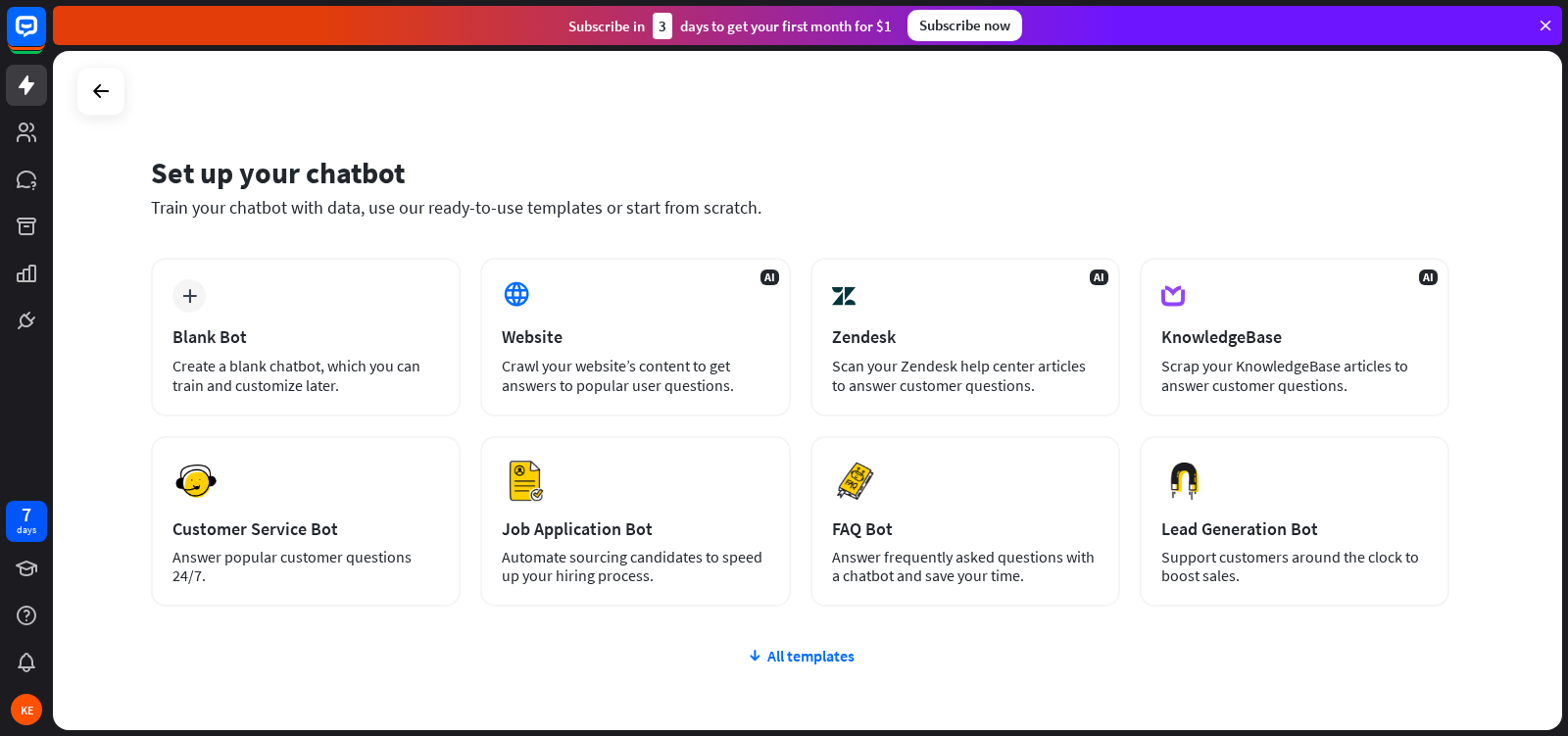
click at [1543, 31] on icon at bounding box center [1545, 26] width 18 height 18
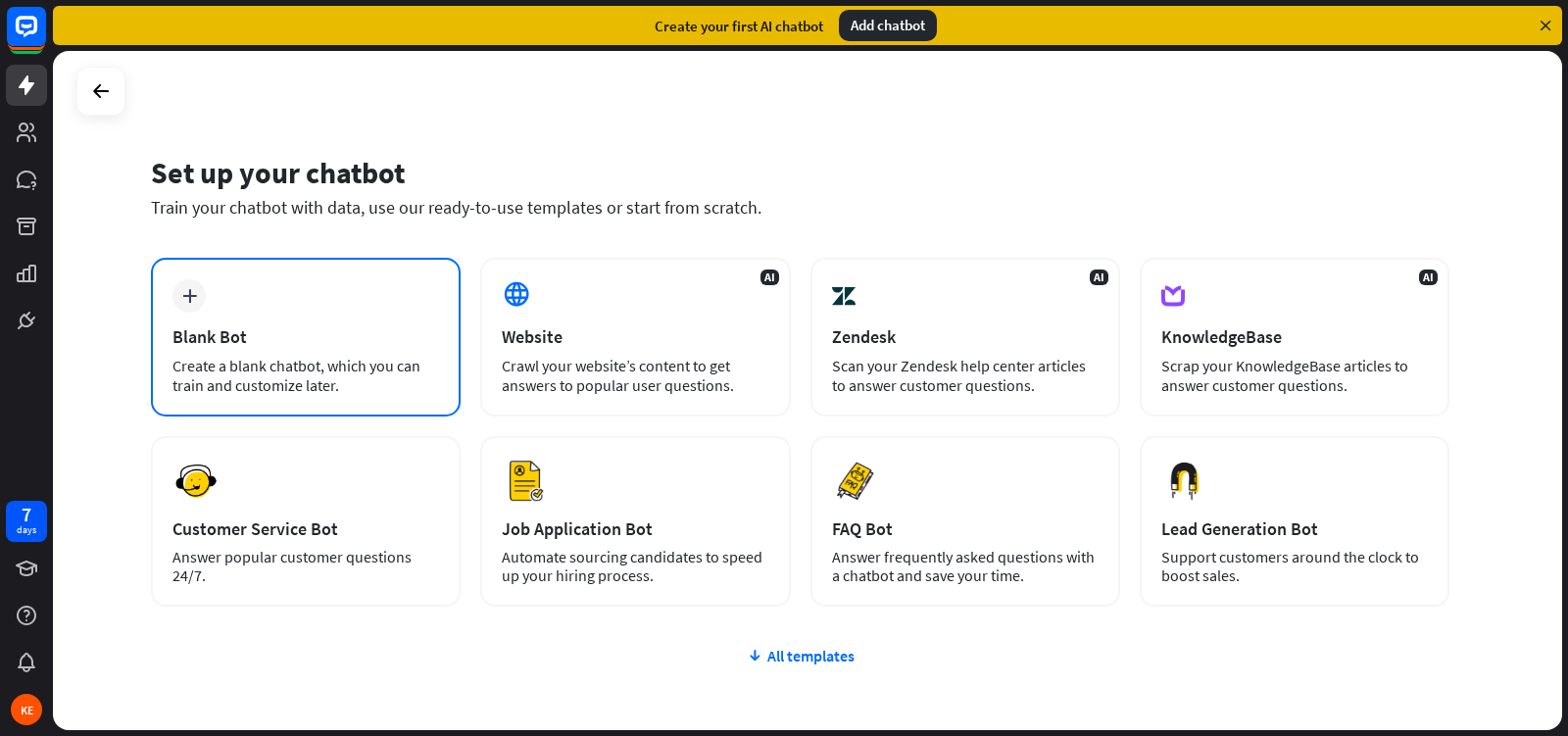
click at [181, 298] on div "plus" at bounding box center [189, 296] width 33 height 33
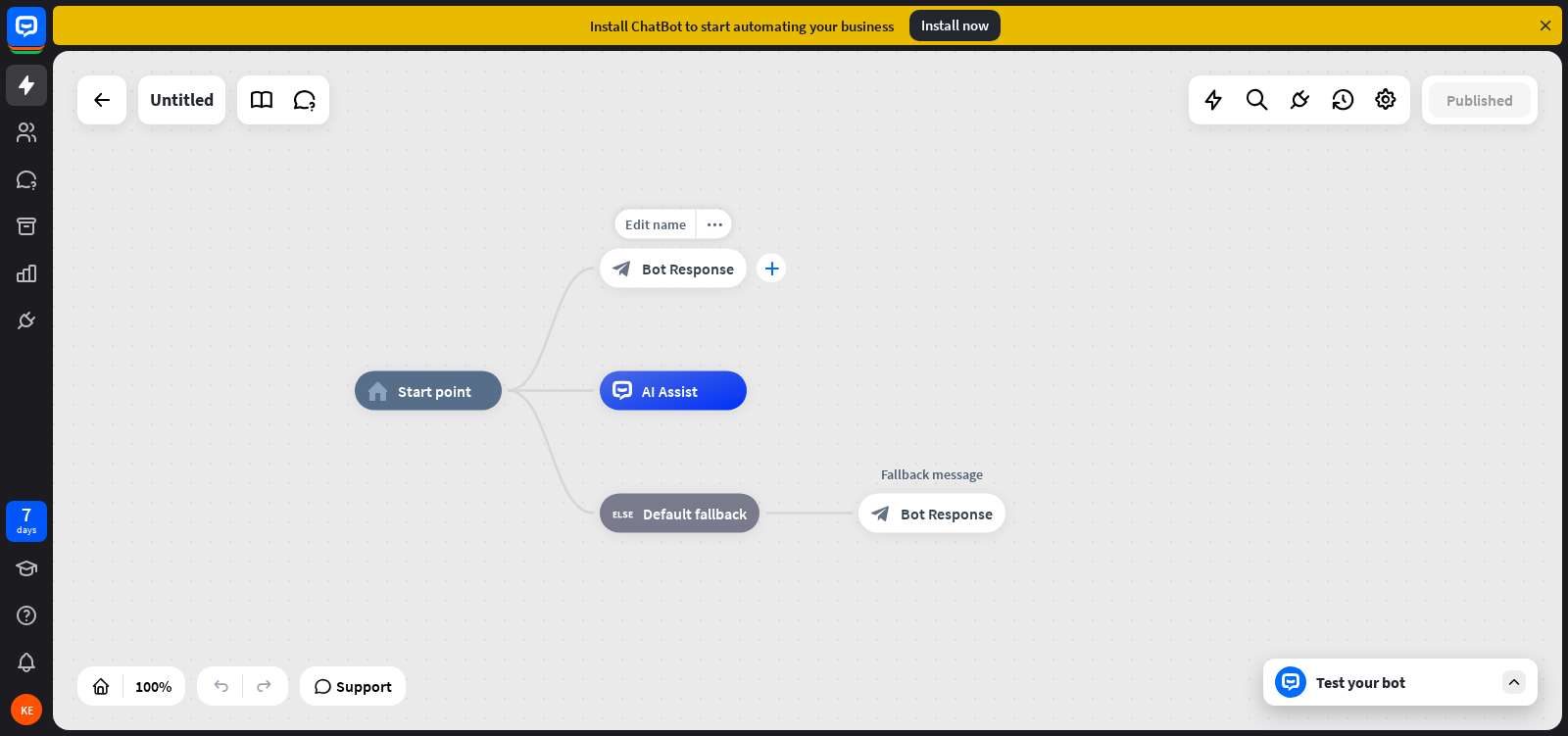
click at [782, 275] on div "plus" at bounding box center [771, 268] width 29 height 29
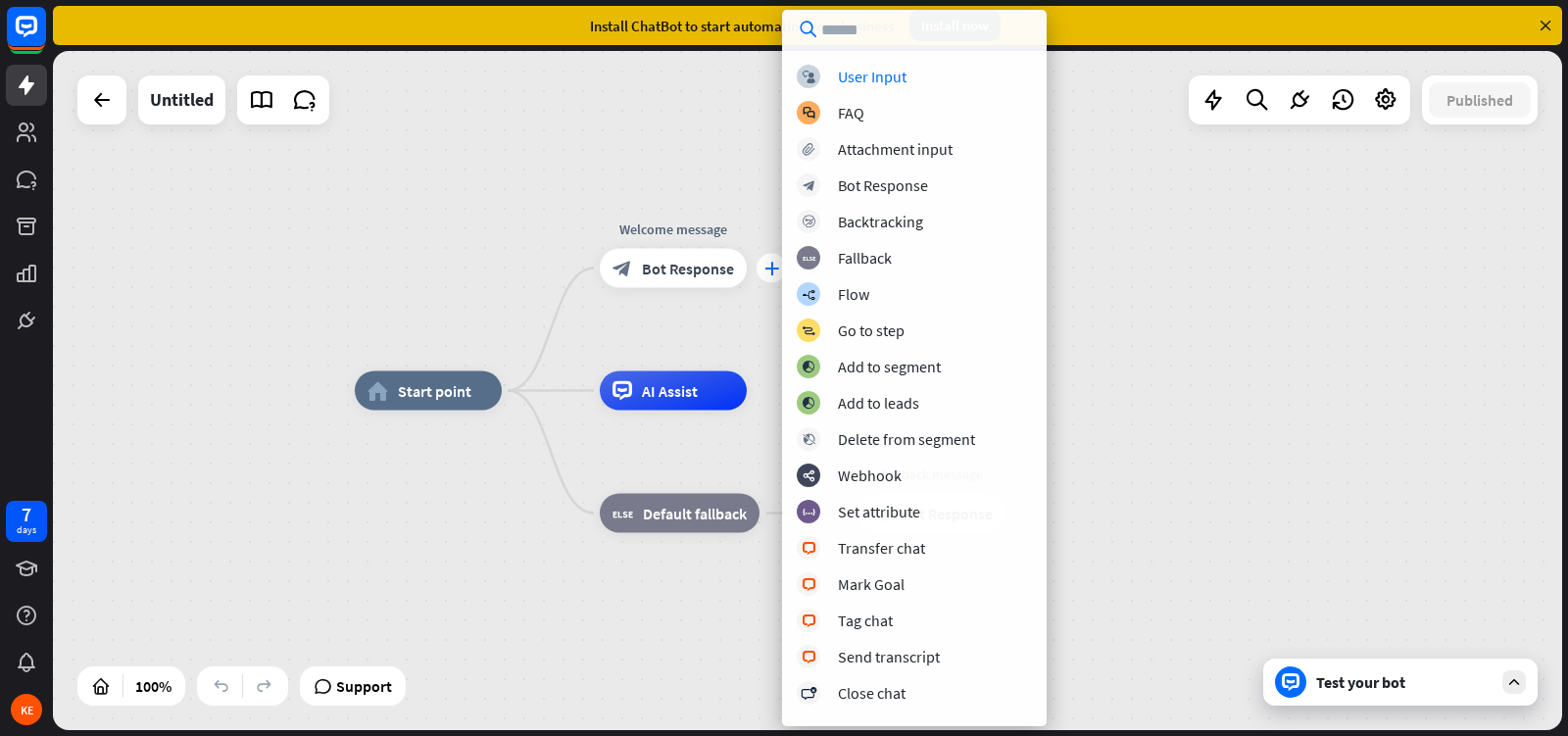
click at [782, 275] on div "block_user_input User Input block_faq FAQ block_attachment Attachment input blo…" at bounding box center [913, 388] width 264 height 647
click at [523, 141] on div "home_2 Start point plus Welcome message block_bot_response Bot Response AI Assi…" at bounding box center [807, 390] width 1509 height 679
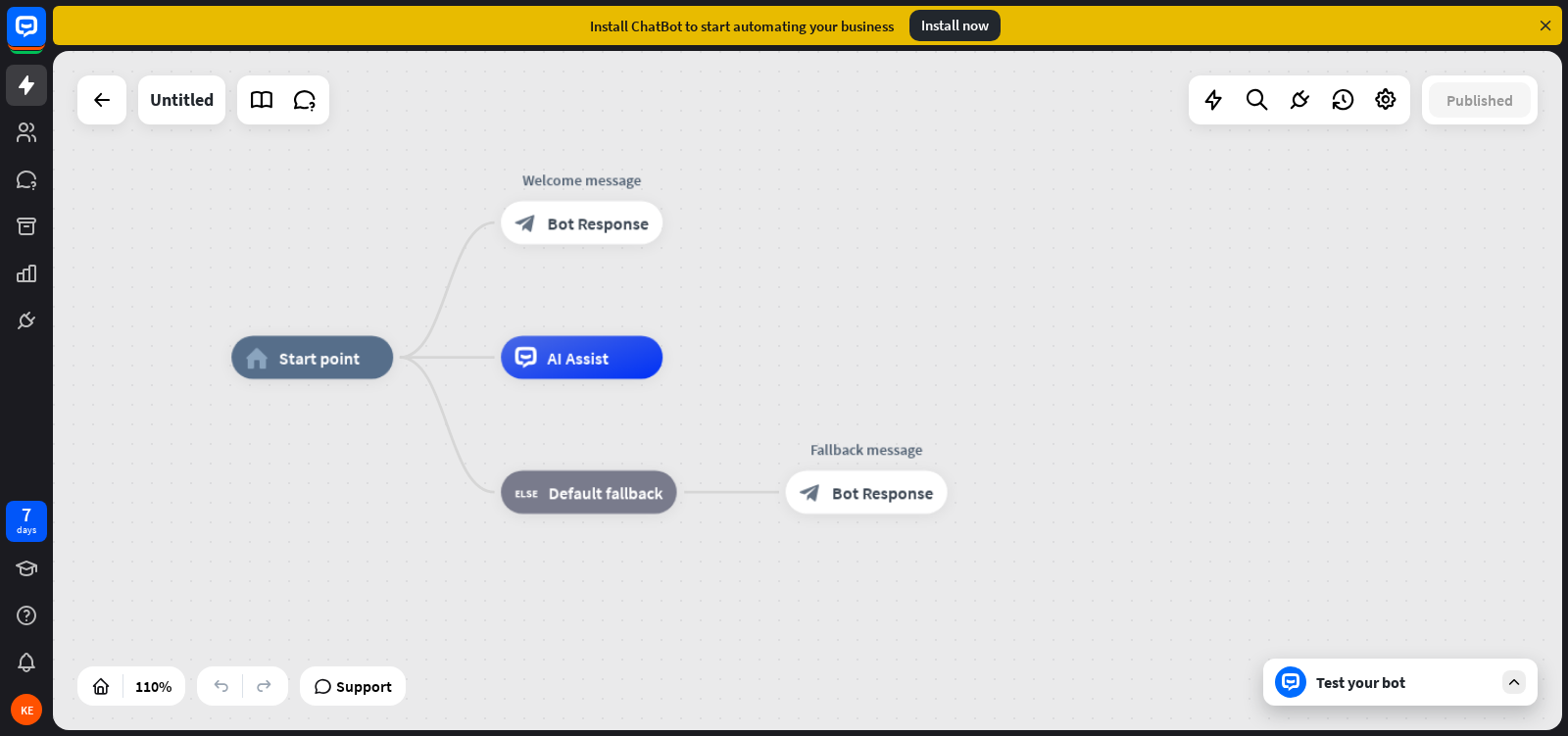
click at [1346, 682] on div "Test your bot" at bounding box center [1403, 682] width 177 height 20
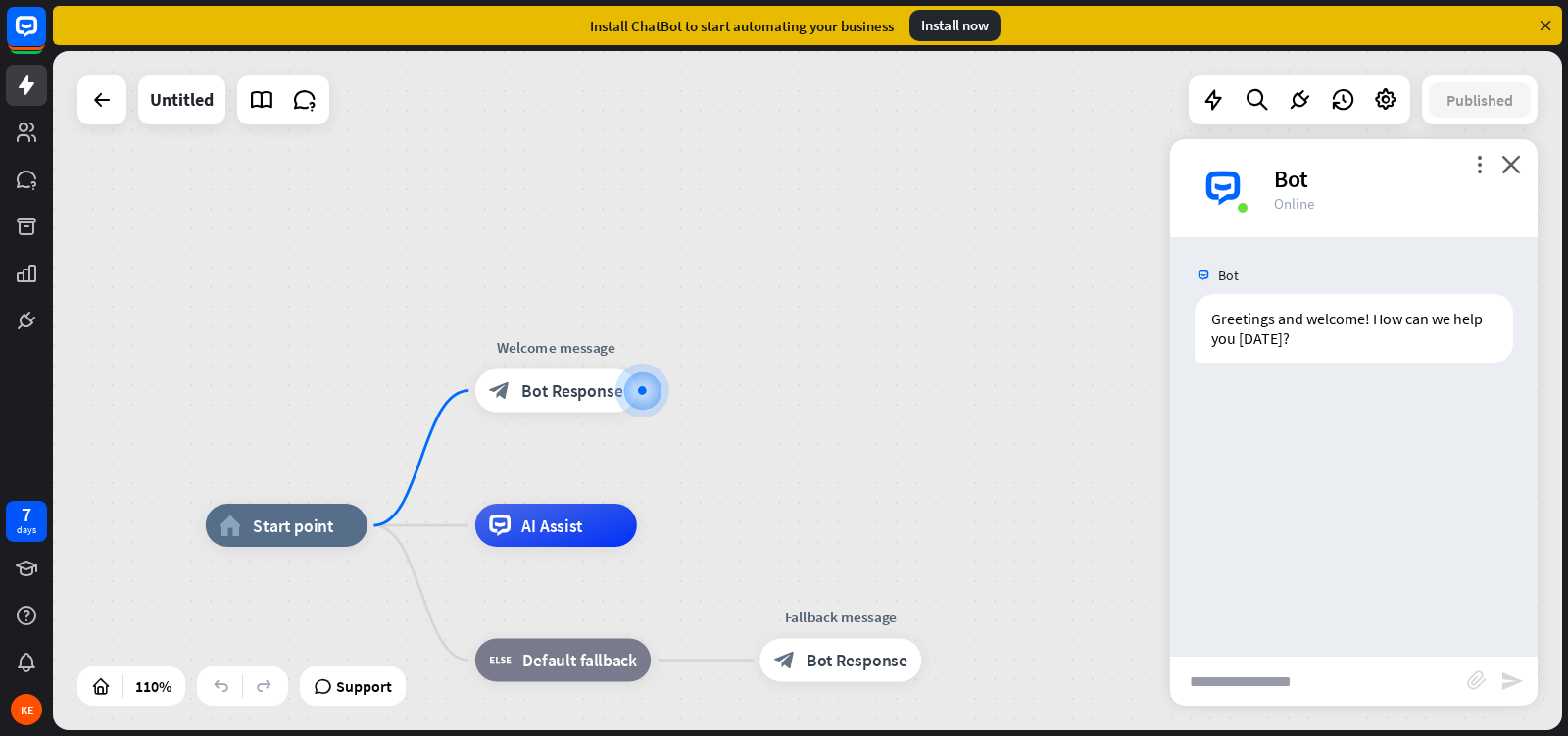
click at [1238, 677] on input "text" at bounding box center [1317, 681] width 296 height 49
type input "*"
type input "**********"
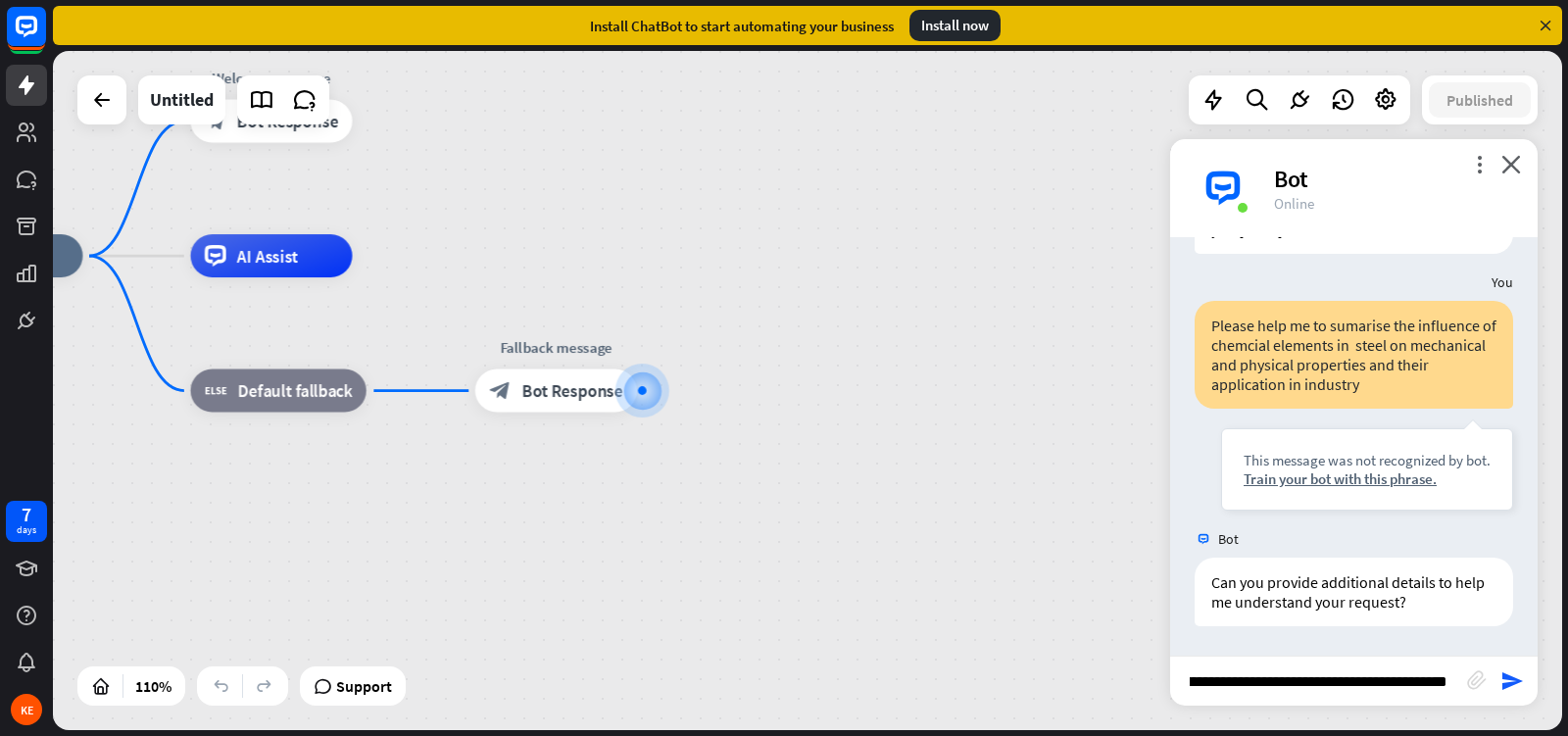
scroll to position [0, 1046]
type input "**********"
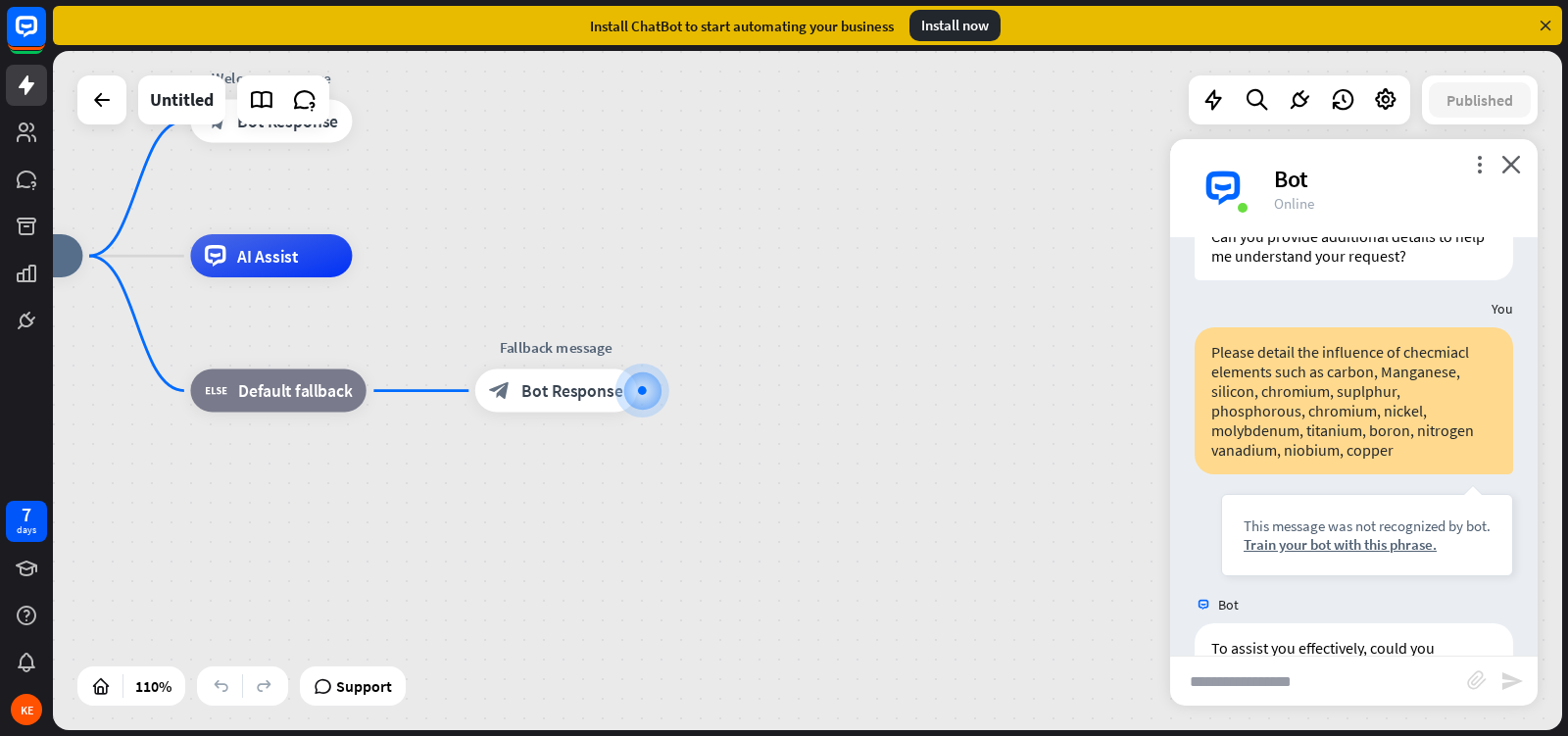
scroll to position [520, 0]
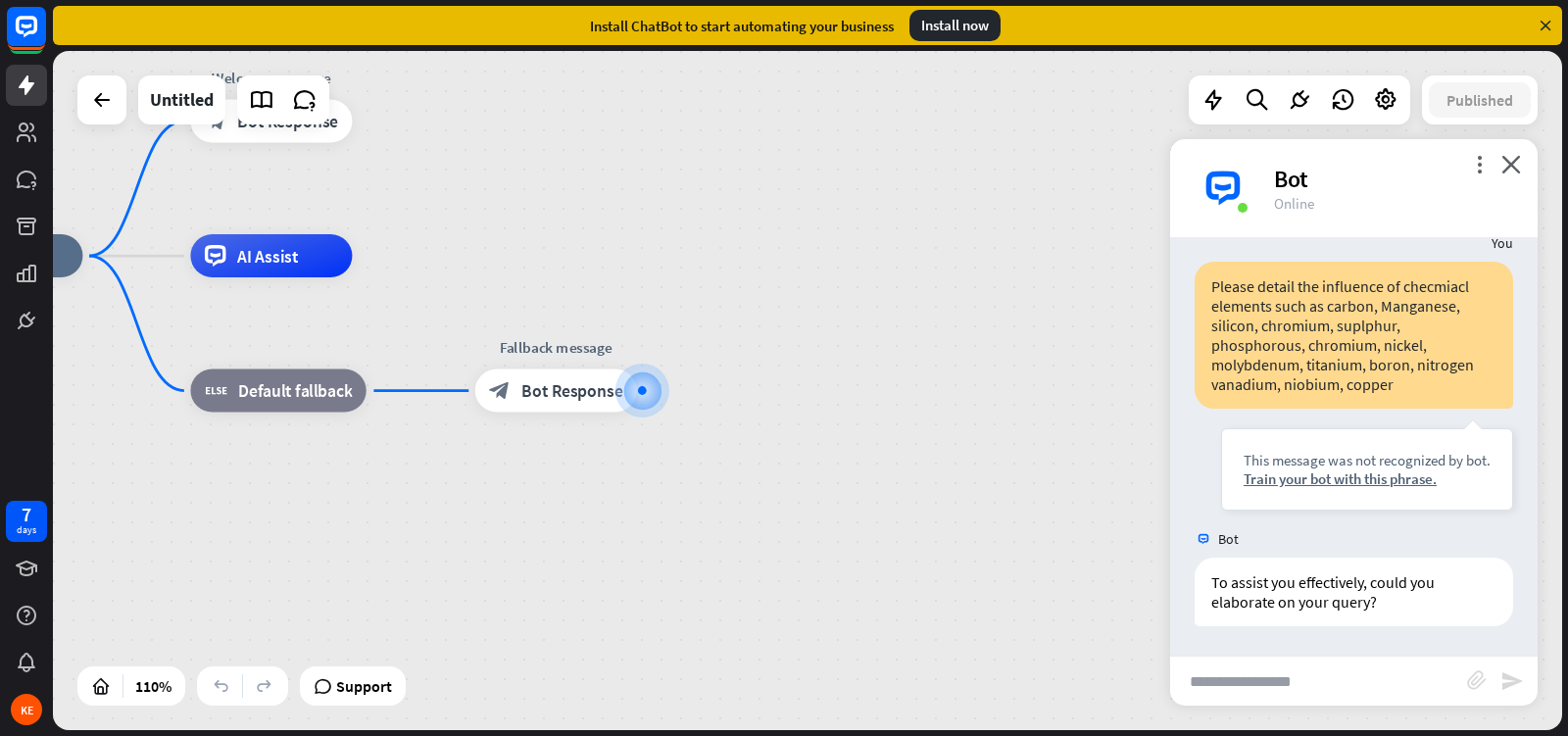
click at [1520, 182] on div "more_vert close Bot Online" at bounding box center [1353, 188] width 367 height 98
click at [1503, 164] on icon "close" at bounding box center [1511, 164] width 20 height 19
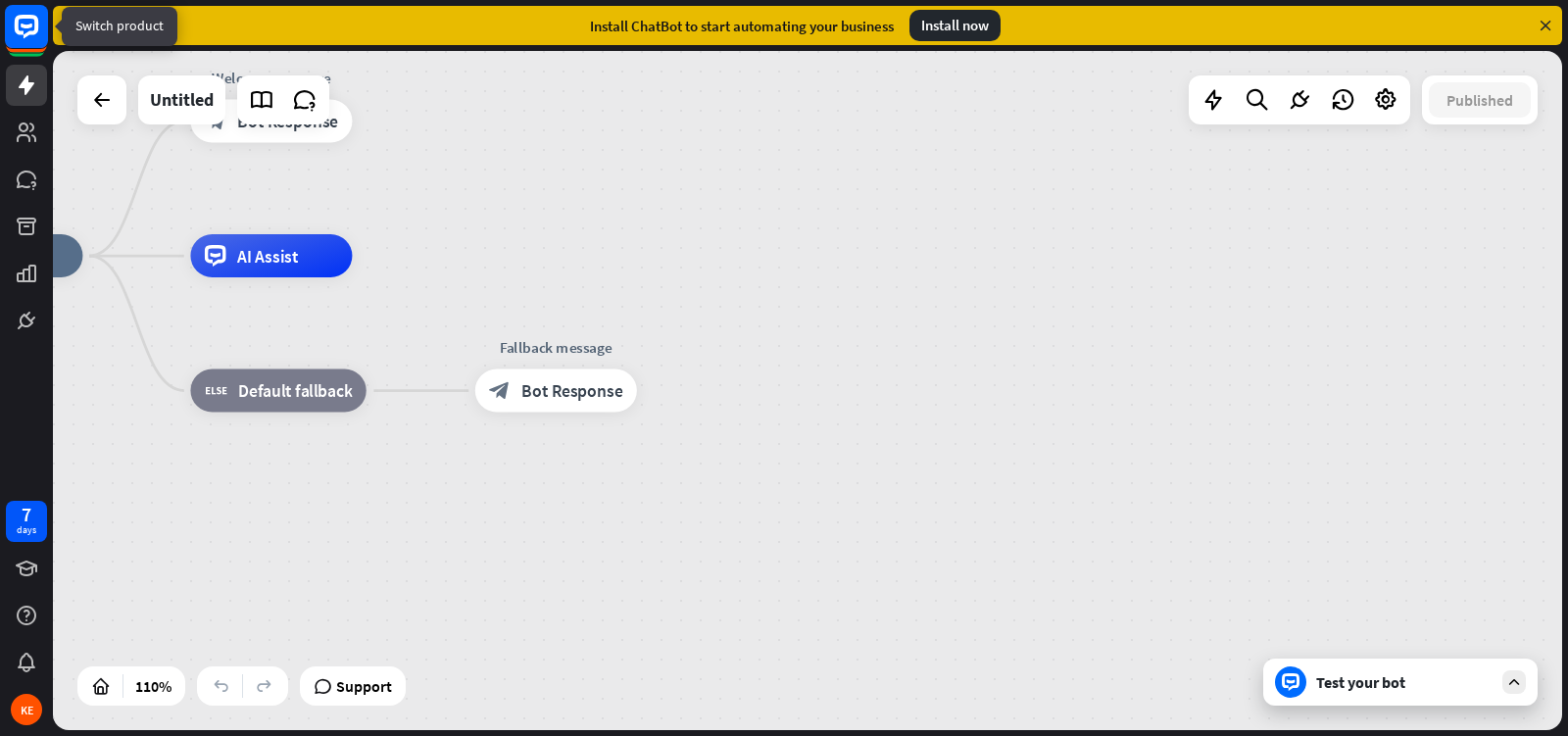
click at [31, 36] on rect at bounding box center [26, 26] width 43 height 43
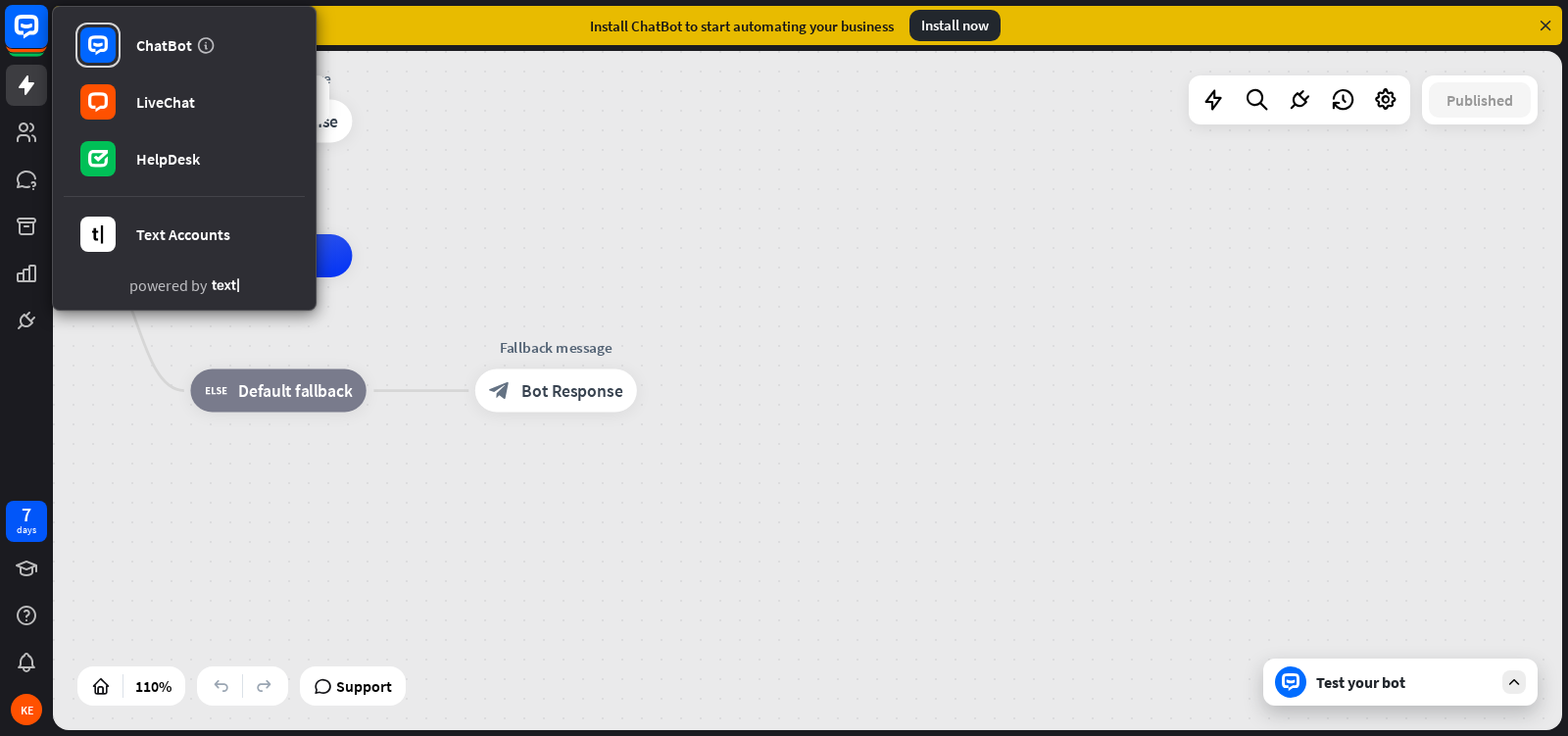
click at [31, 36] on rect at bounding box center [26, 26] width 43 height 43
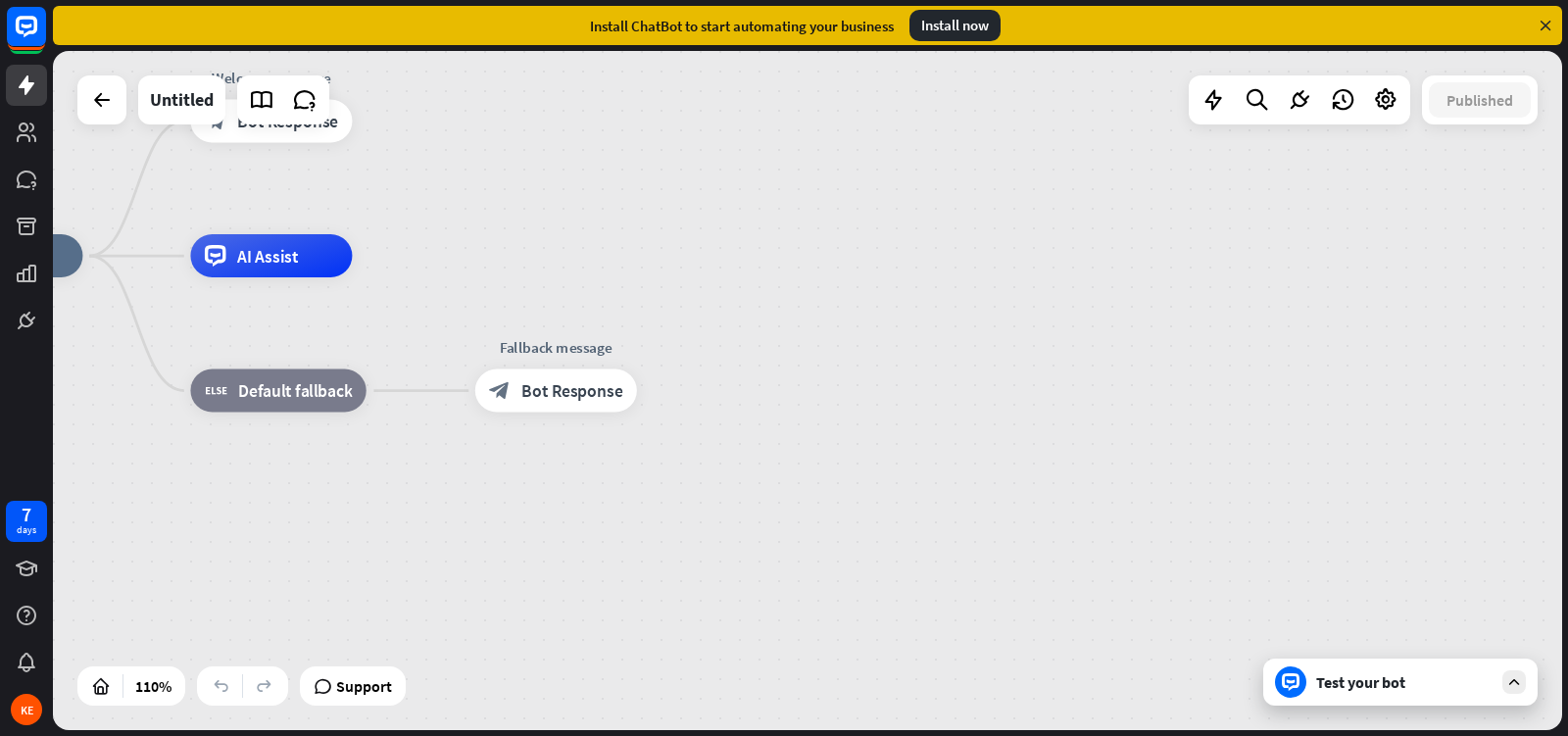
click at [1321, 675] on div "Test your bot" at bounding box center [1403, 682] width 177 height 20
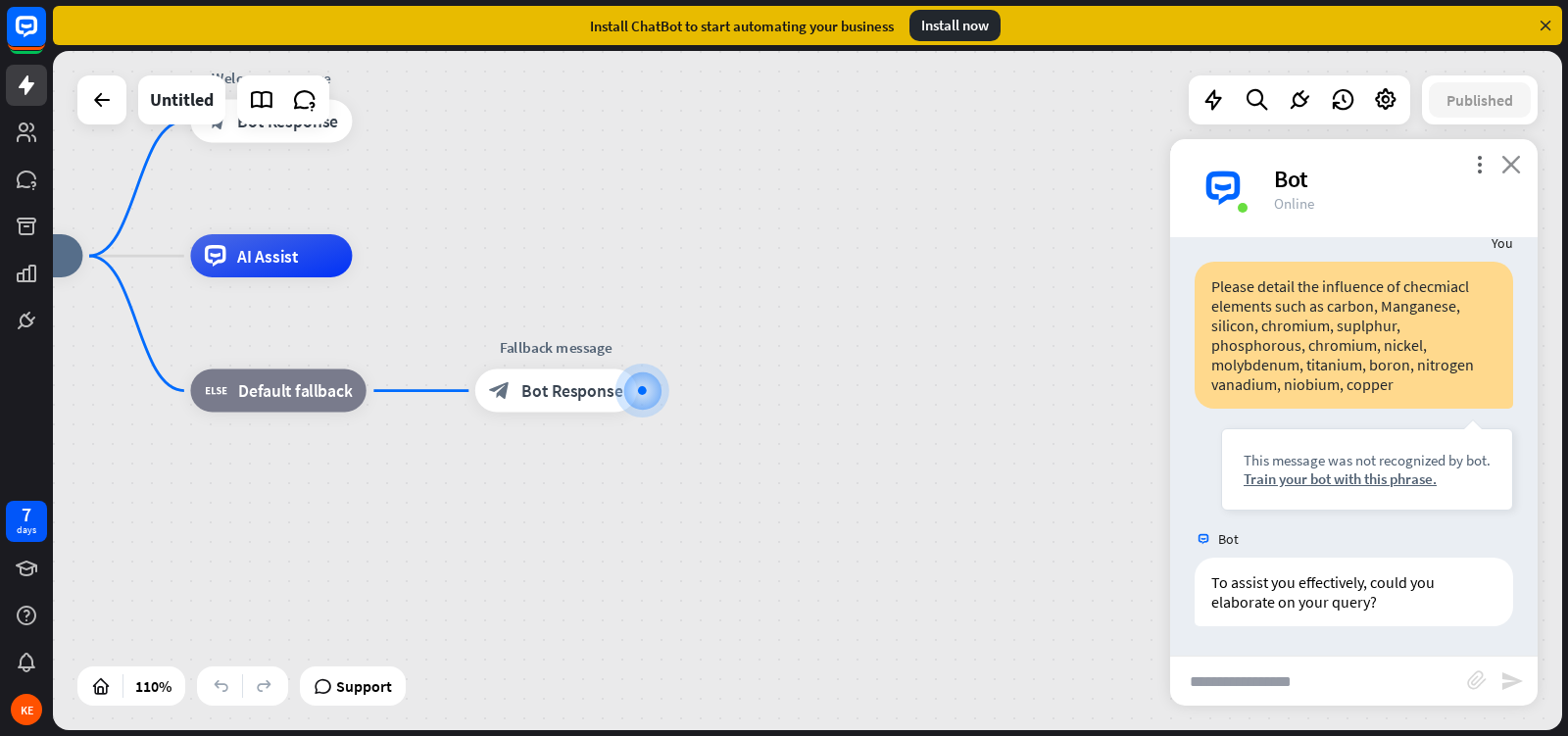
click at [1508, 167] on icon "close" at bounding box center [1511, 164] width 20 height 19
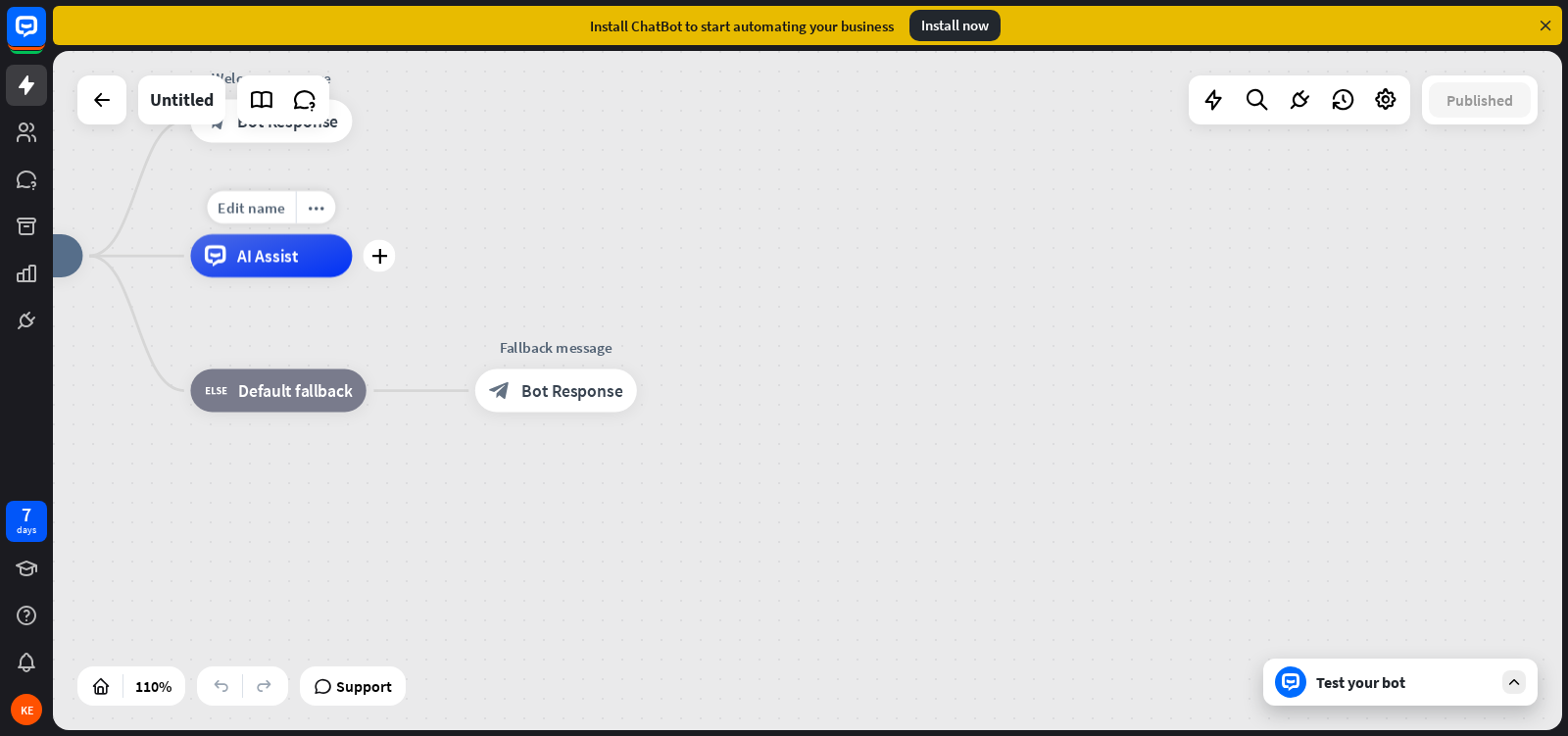
click at [297, 278] on div "Edit name more_horiz plus AI Assist" at bounding box center [270, 256] width 162 height 43
click at [317, 219] on div "more_horiz" at bounding box center [315, 207] width 40 height 32
click at [282, 262] on span "AI Assist" at bounding box center [268, 256] width 62 height 22
click at [383, 258] on icon "plus" at bounding box center [379, 255] width 17 height 15
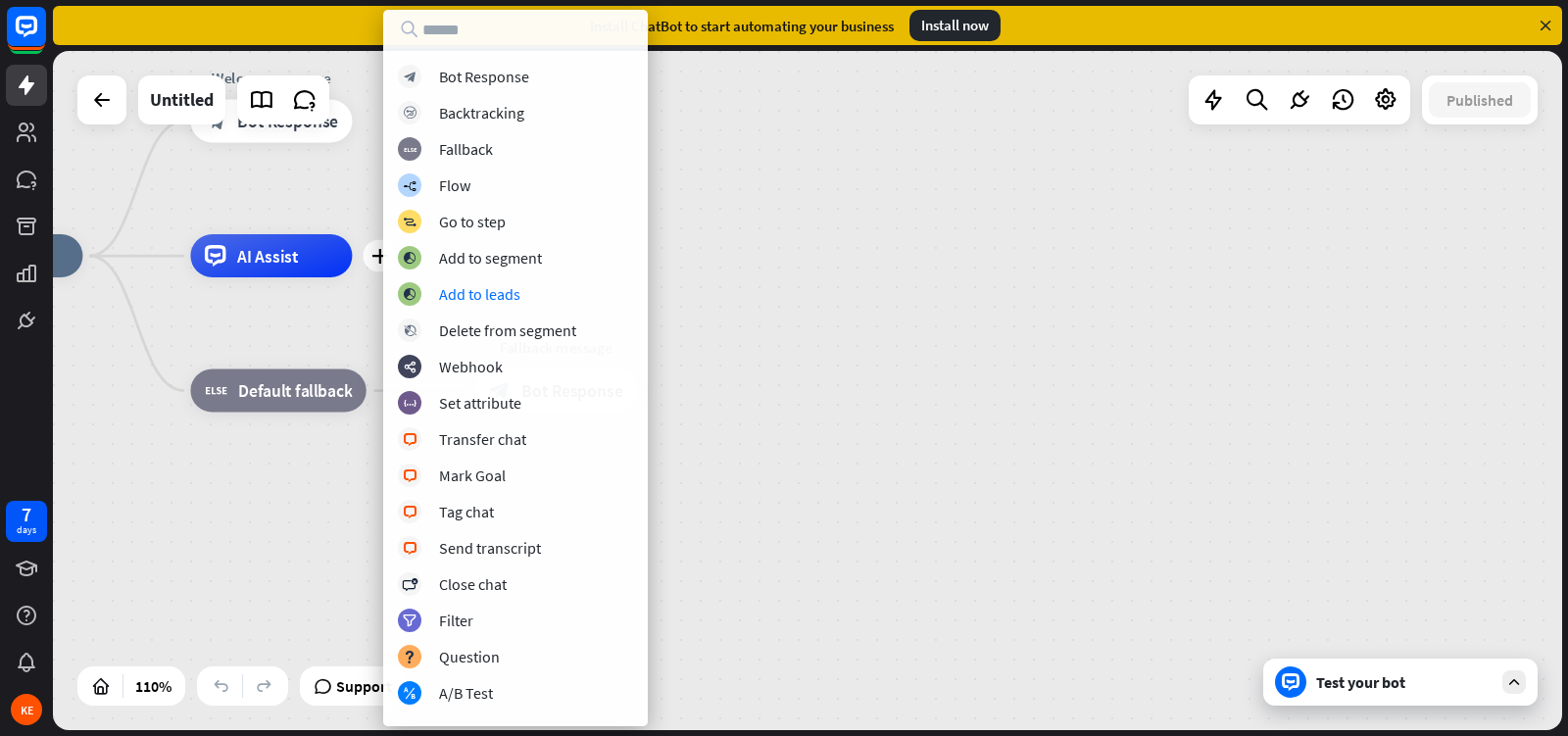
click at [941, 356] on div "home_2 Start point Welcome message block_bot_response Bot Response plus AI Assi…" at bounding box center [750, 629] width 1660 height 747
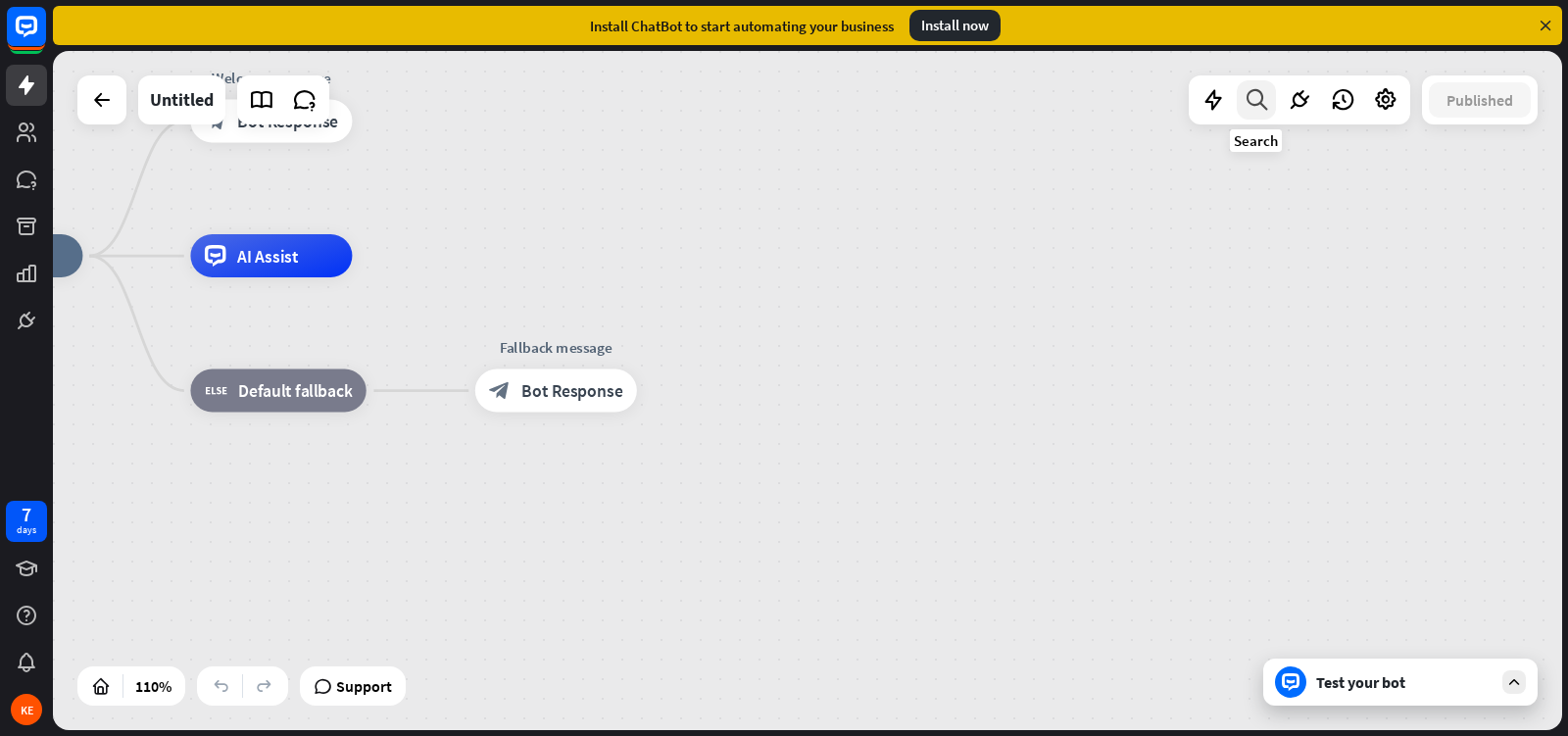
click at [1254, 100] on icon at bounding box center [1257, 100] width 27 height 26
click at [778, 155] on div "home_2 Start point Welcome message block_bot_response Bot Response AI Assist bl…" at bounding box center [807, 390] width 1509 height 679
click at [1549, 26] on icon at bounding box center [1545, 26] width 18 height 18
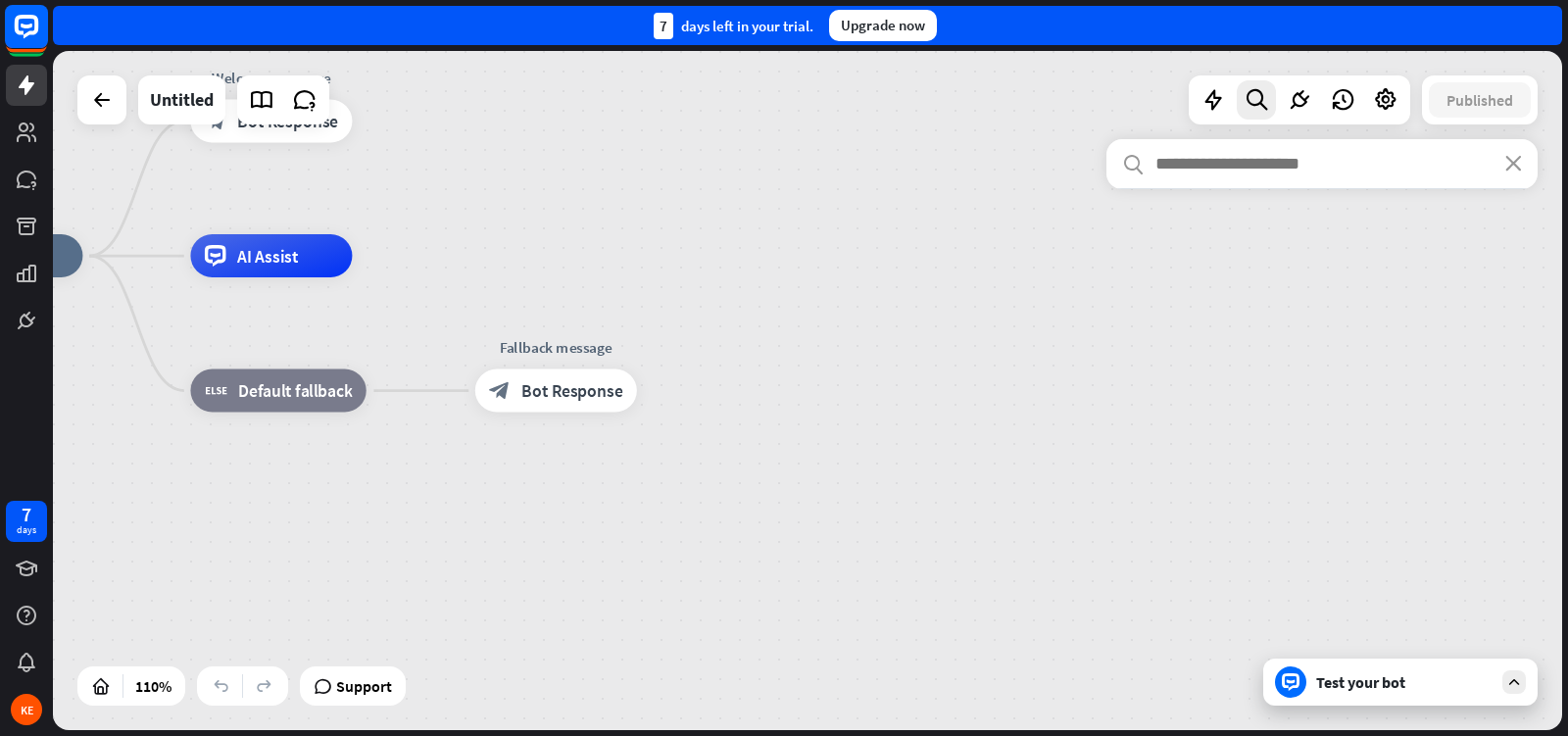
click at [25, 24] on rect at bounding box center [26, 26] width 43 height 43
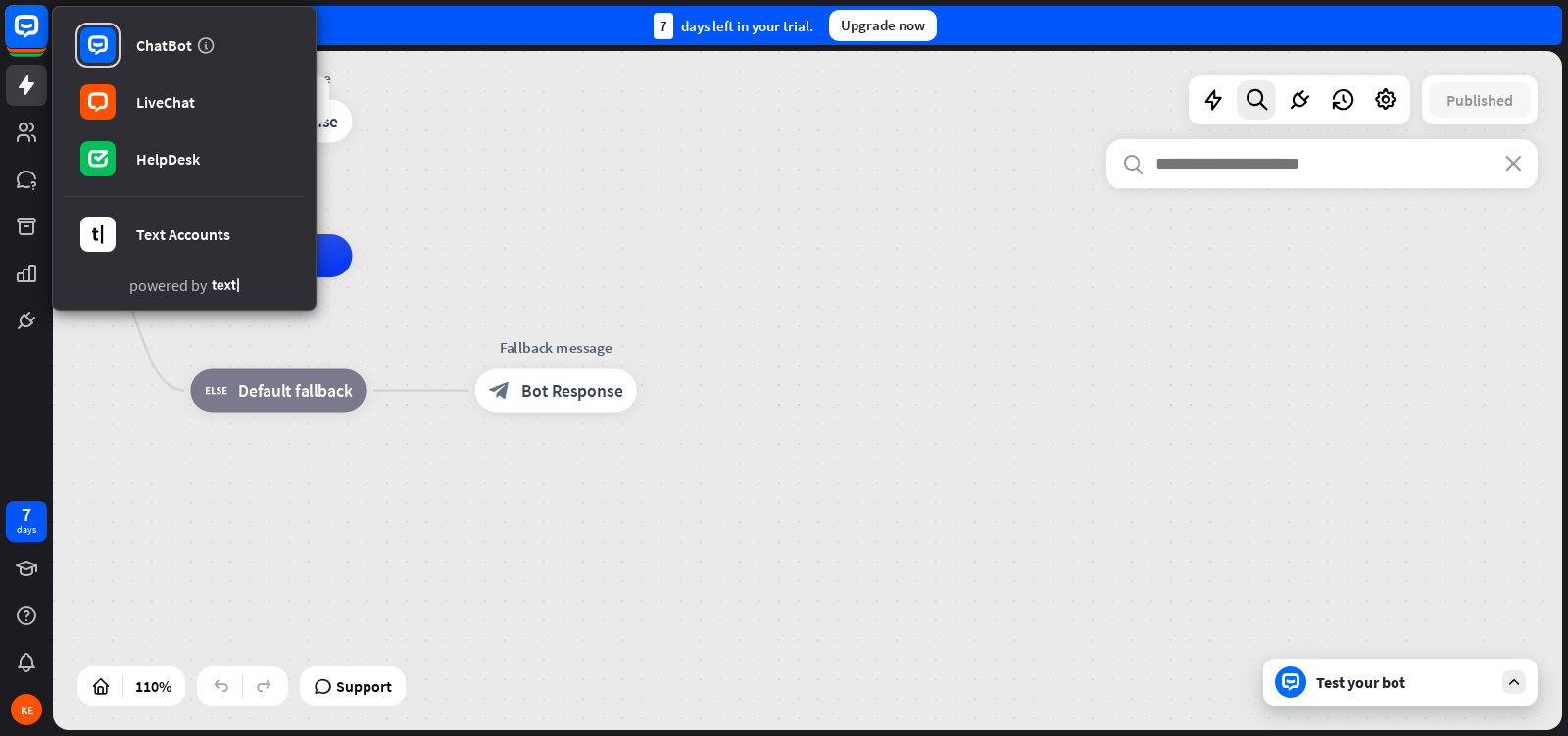
click at [25, 24] on rect at bounding box center [26, 26] width 43 height 43
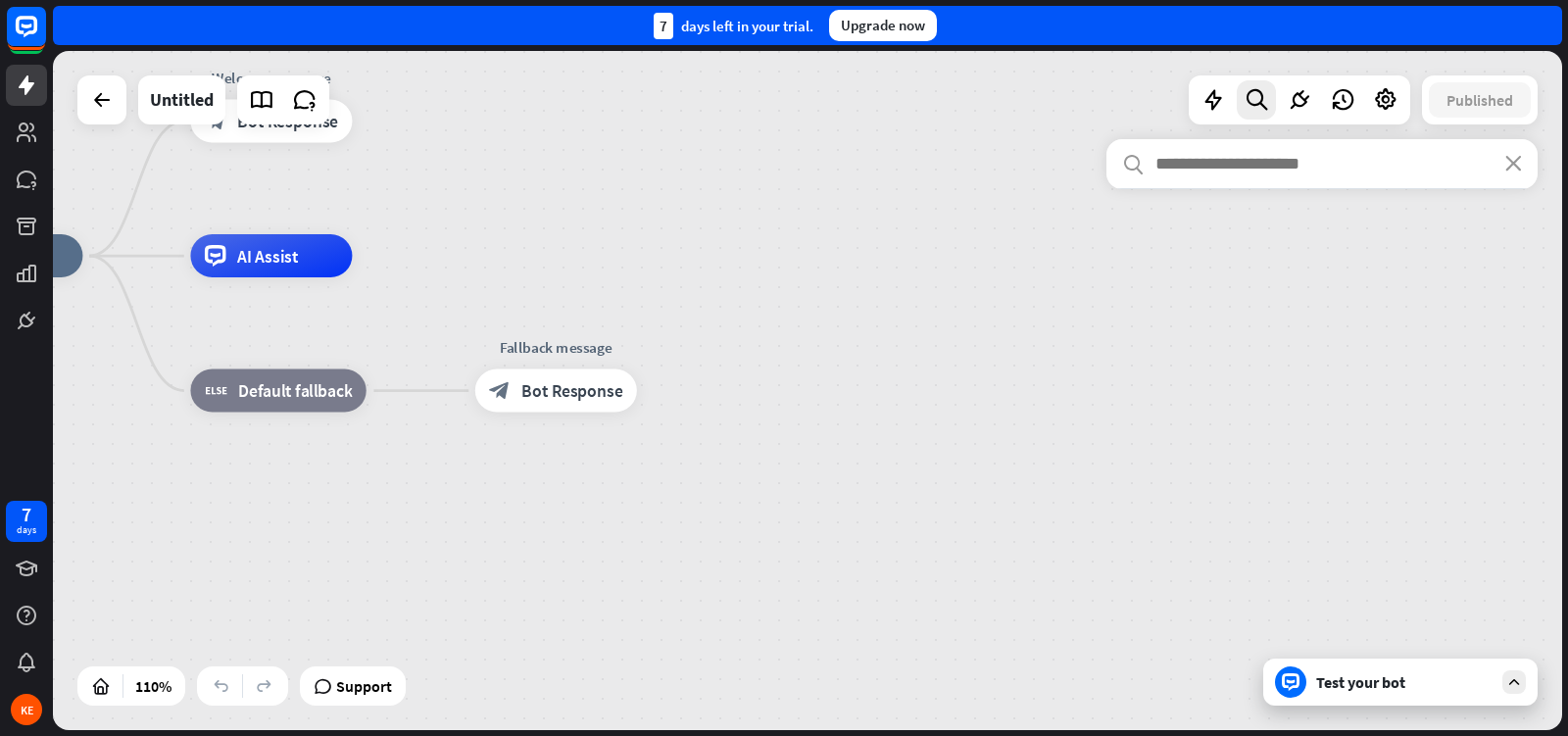
click at [1373, 696] on div "search close" at bounding box center [1321, 421] width 431 height 566
click at [1370, 686] on div "search close" at bounding box center [1321, 421] width 431 height 566
click at [1532, 679] on div "search close" at bounding box center [1321, 421] width 431 height 566
click at [1517, 679] on div "search close" at bounding box center [1321, 421] width 431 height 566
drag, startPoint x: 1288, startPoint y: 680, endPoint x: 1273, endPoint y: 622, distance: 59.9
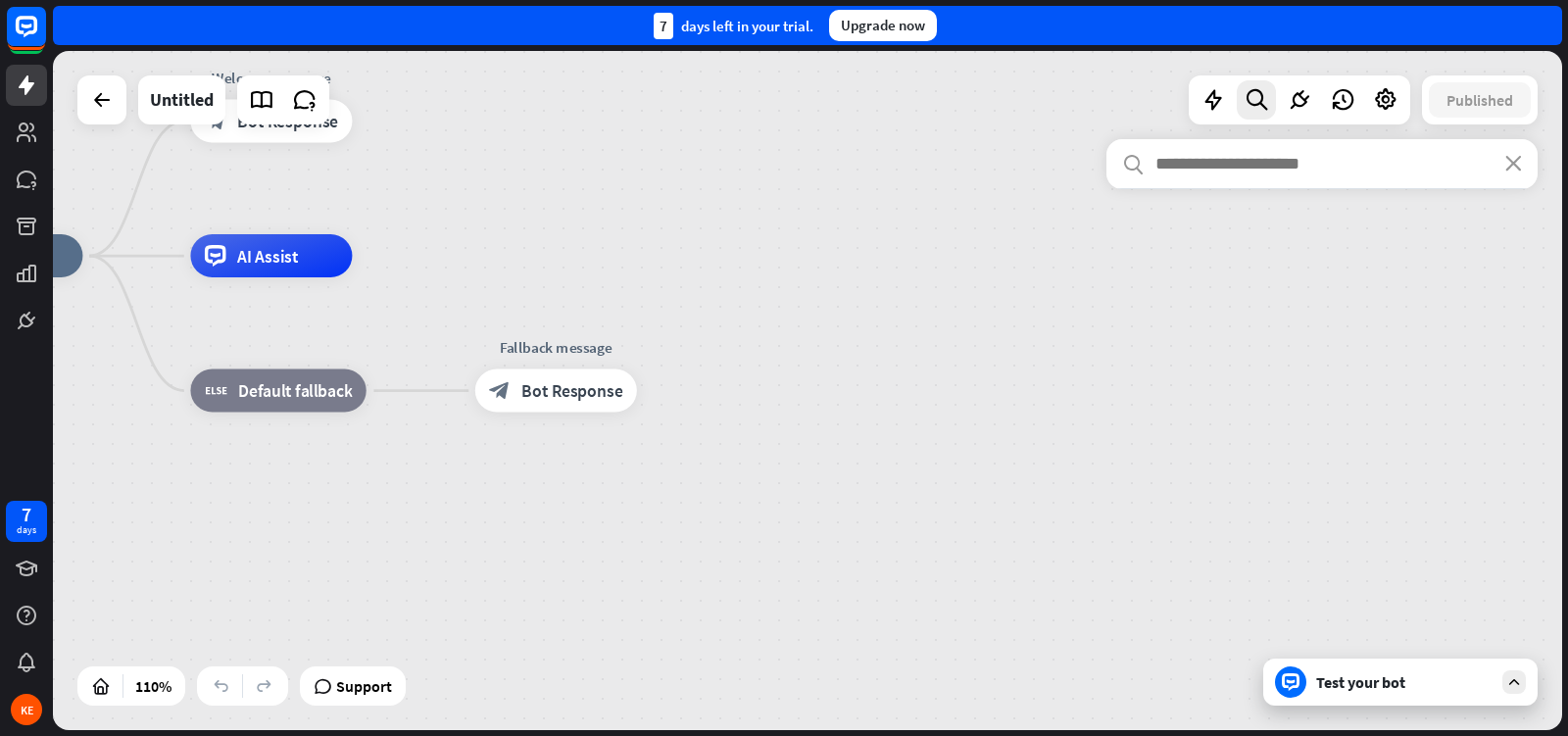
click at [1288, 679] on div "search close" at bounding box center [1321, 421] width 431 height 566
click at [1254, 461] on div "search close" at bounding box center [1321, 421] width 431 height 566
click at [1511, 166] on icon "close" at bounding box center [1513, 164] width 17 height 16
click at [1352, 698] on div "Test your bot" at bounding box center [1399, 682] width 274 height 47
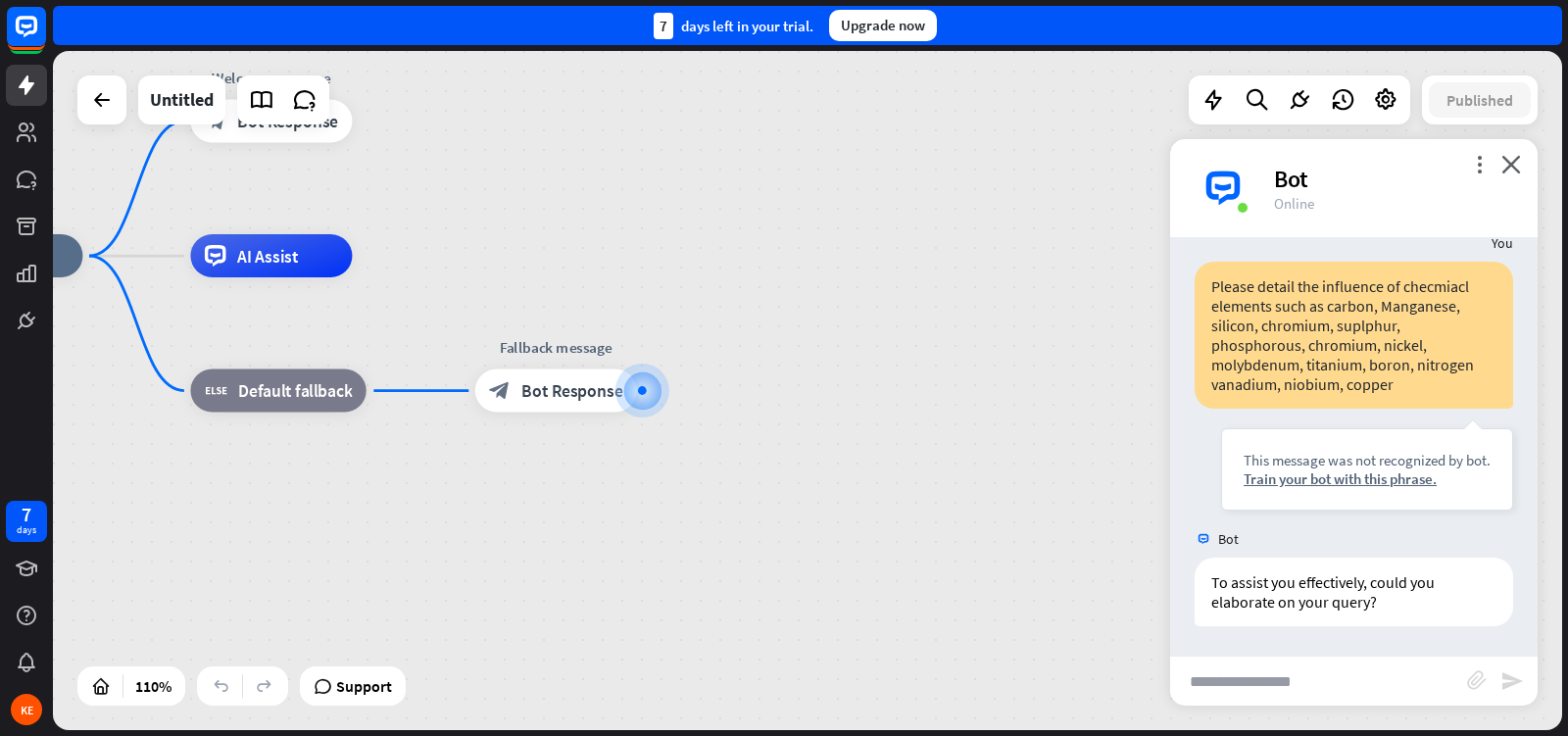
click at [1340, 683] on input "text" at bounding box center [1317, 681] width 296 height 49
type input "**********"
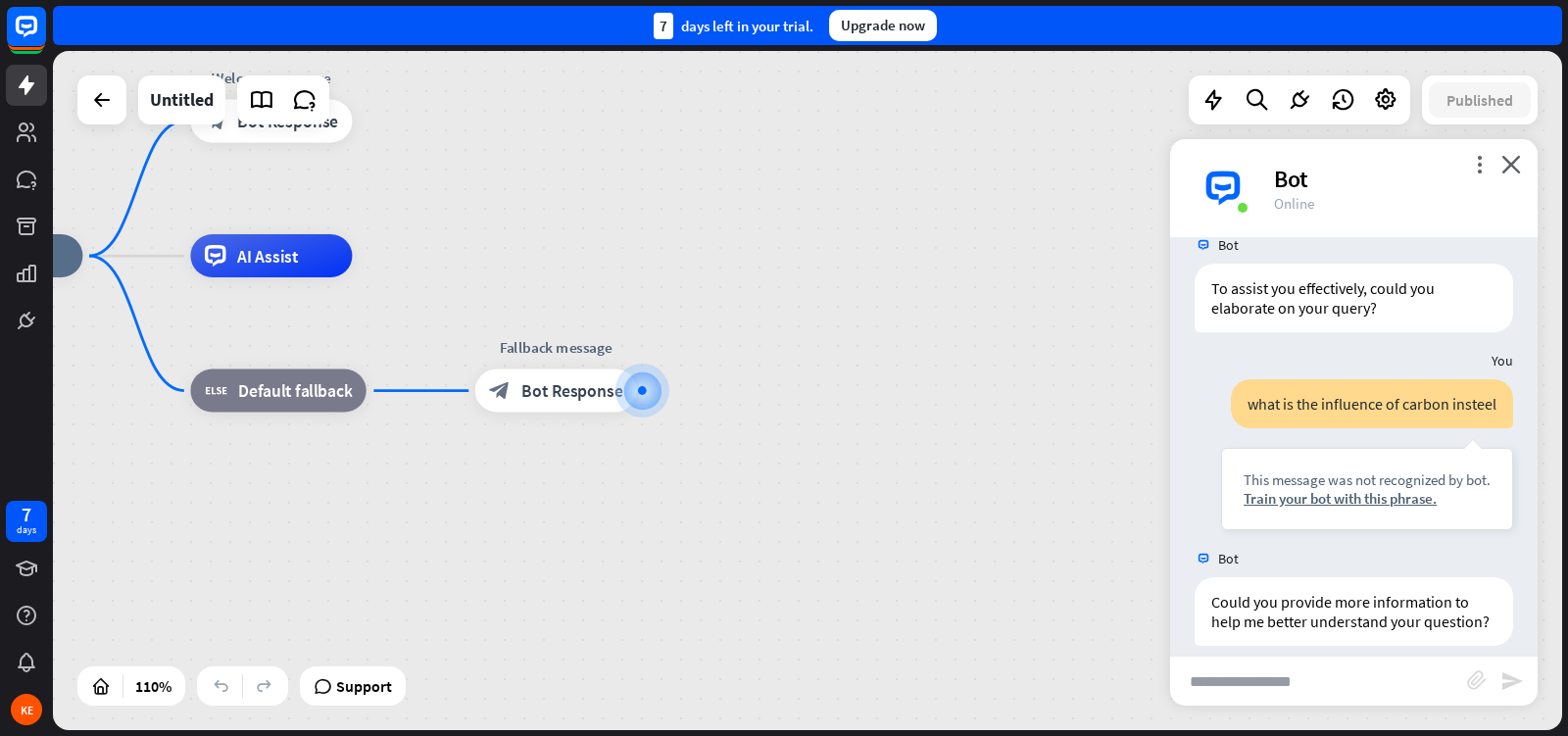
scroll to position [854, 0]
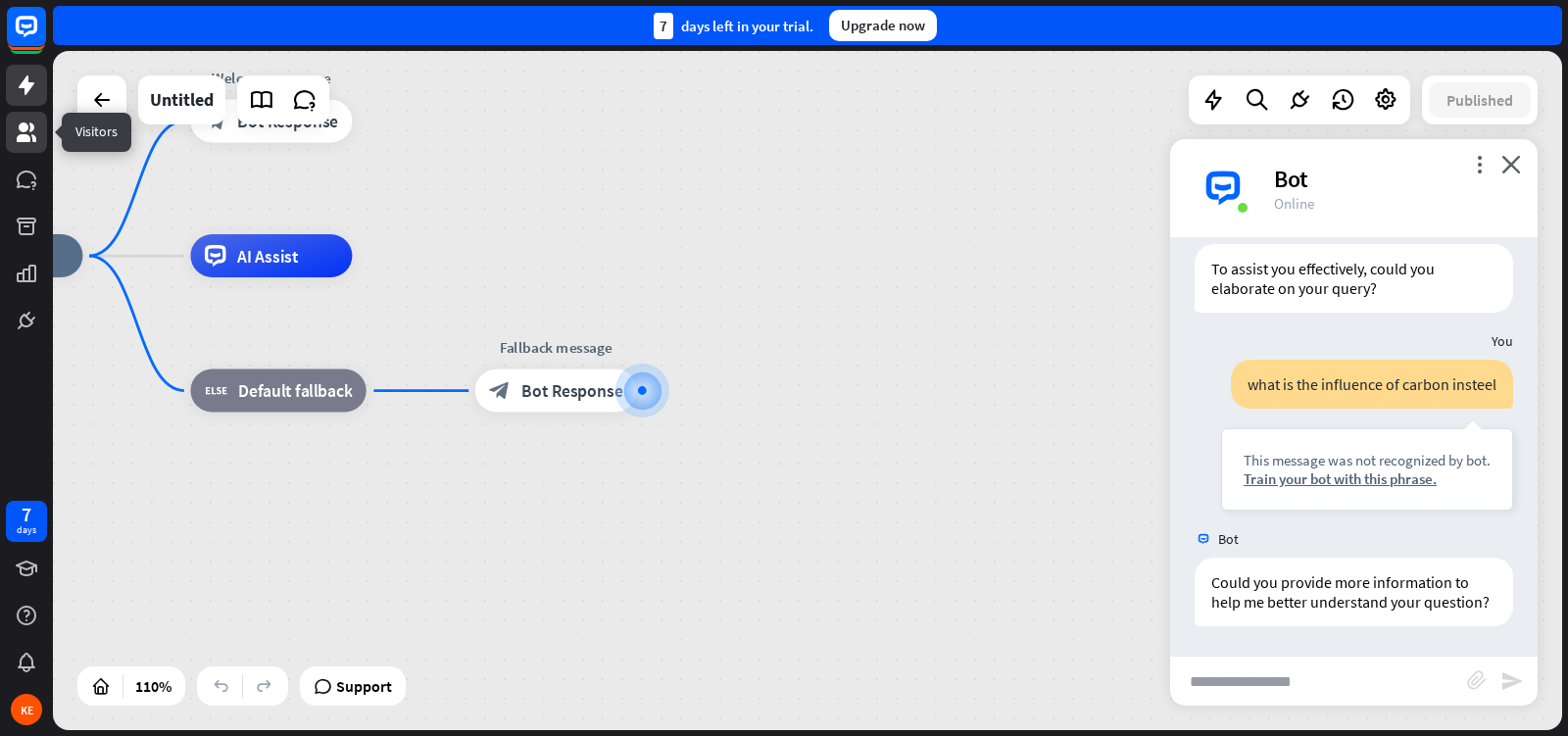
click at [22, 120] on link at bounding box center [26, 132] width 41 height 41
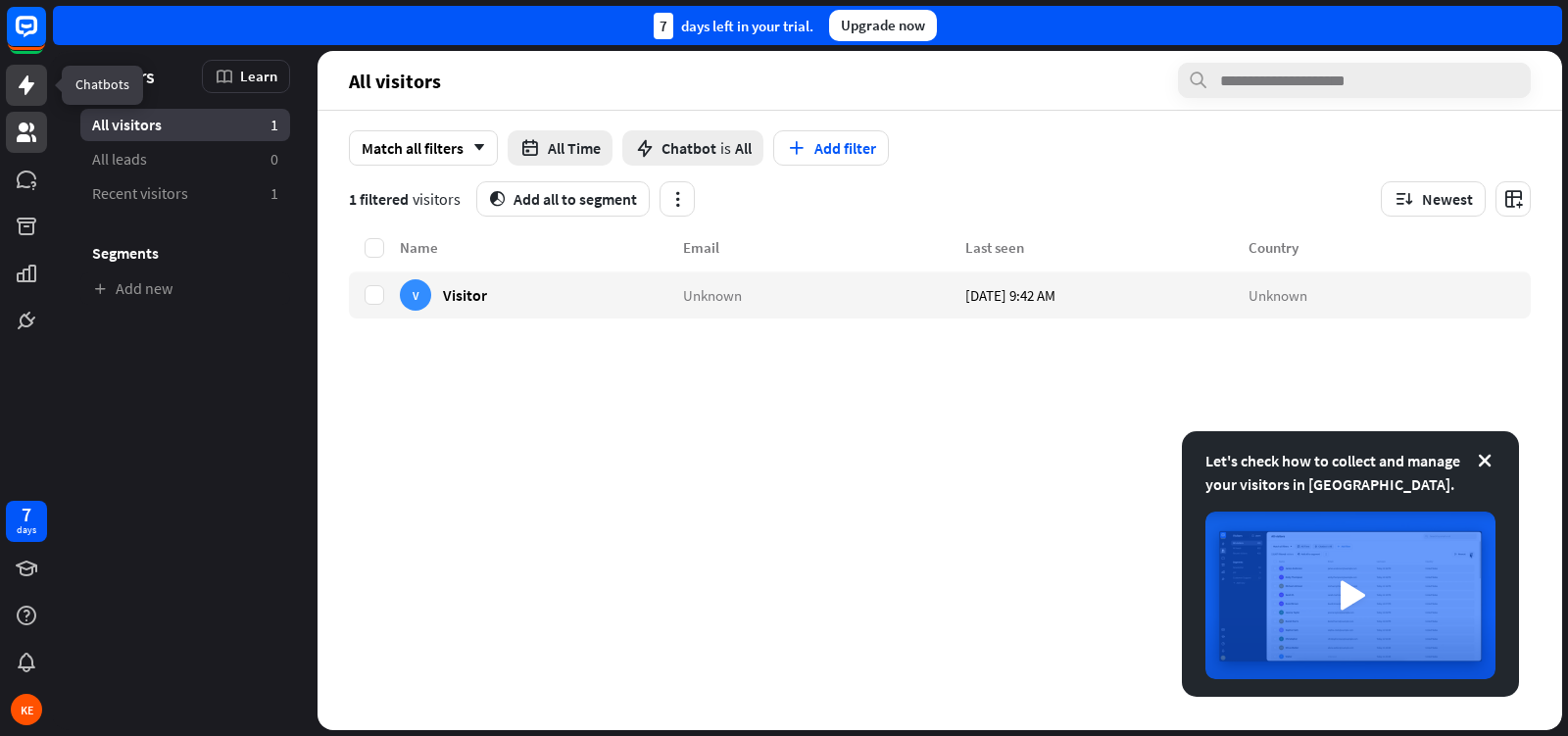
click at [25, 90] on icon at bounding box center [27, 86] width 16 height 20
